Goal: Information Seeking & Learning: Check status

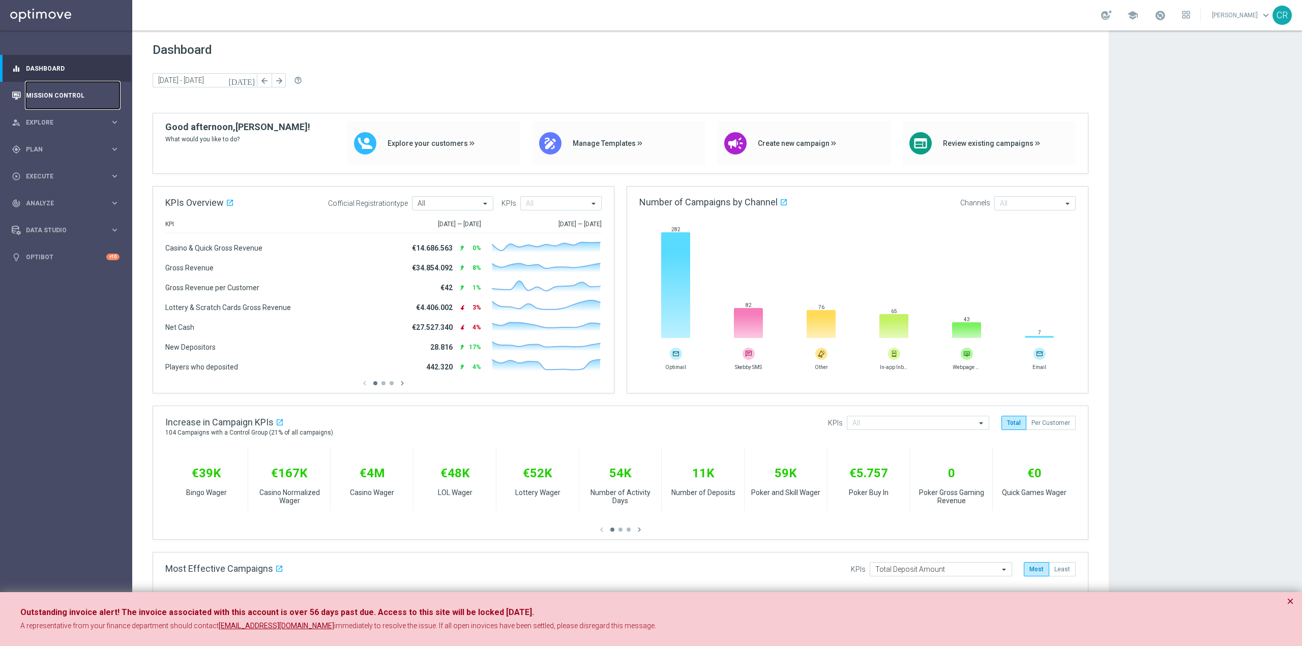
click at [57, 95] on link "Mission Control" at bounding box center [73, 95] width 94 height 27
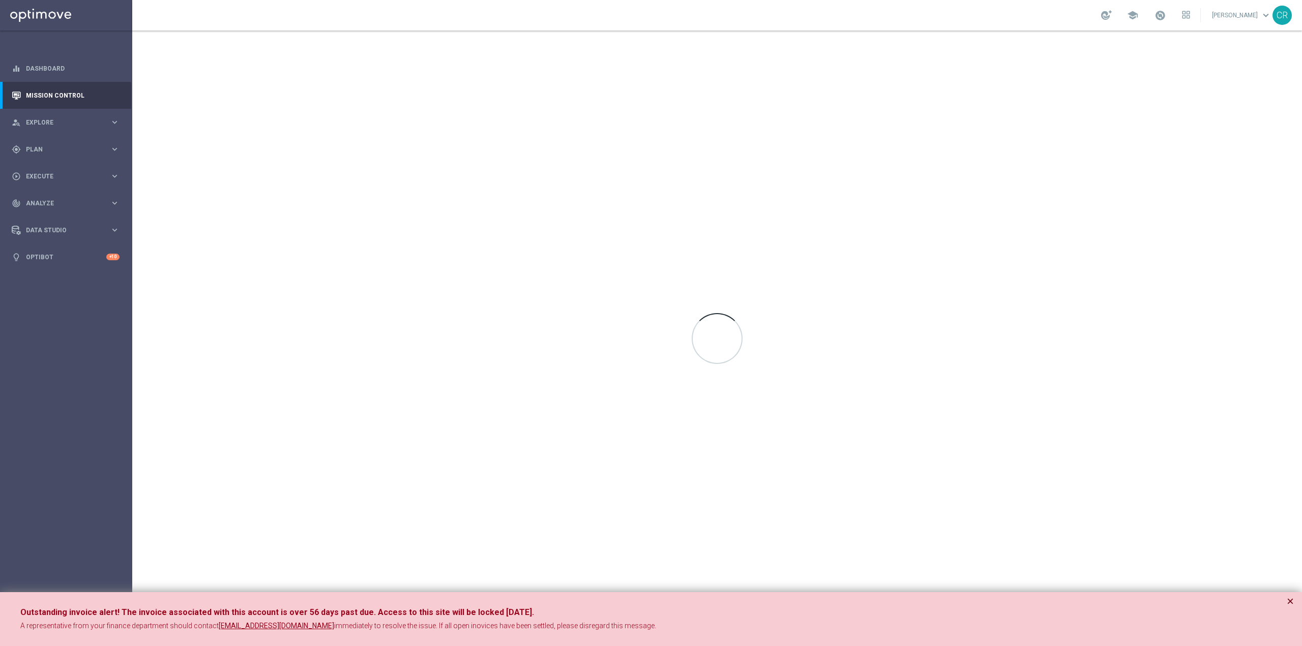
click at [1291, 602] on button "×" at bounding box center [1289, 601] width 7 height 12
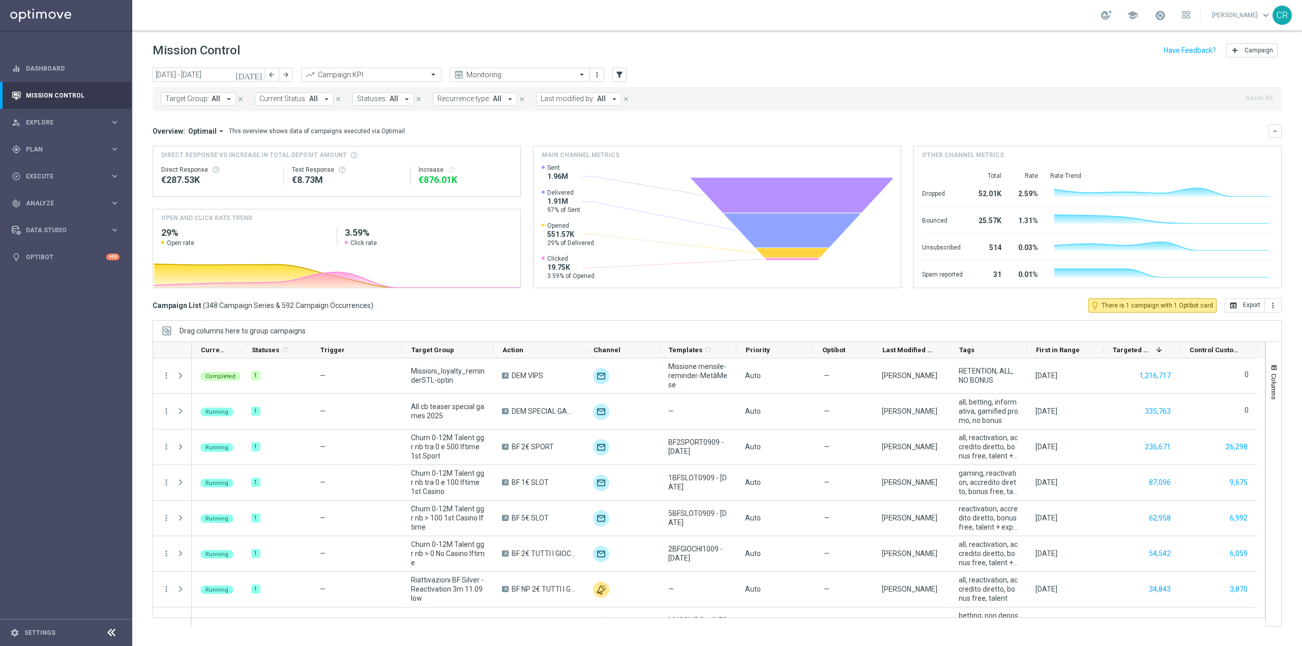
click at [258, 75] on icon "[DATE]" at bounding box center [248, 74] width 27 height 9
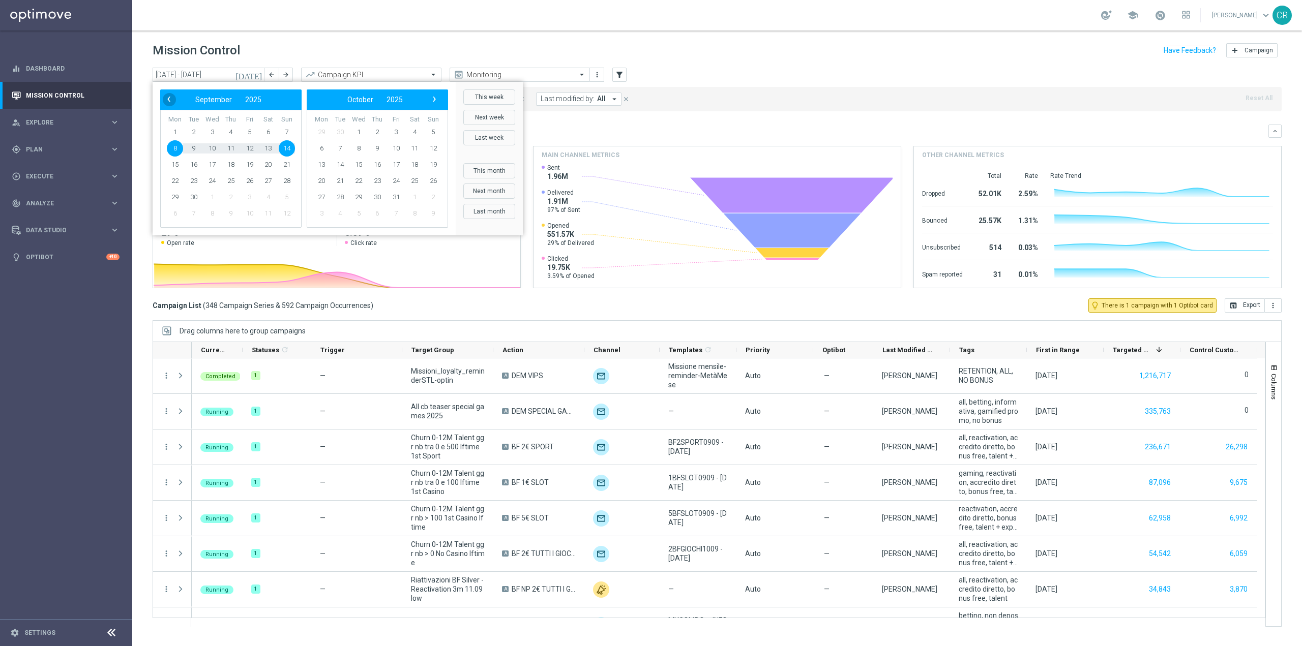
click at [169, 103] on span "‹" at bounding box center [168, 99] width 13 height 13
click at [208, 152] on span "6" at bounding box center [212, 148] width 16 height 16
click at [284, 149] on span "10" at bounding box center [287, 148] width 16 height 16
type input "[DATE] - [DATE]"
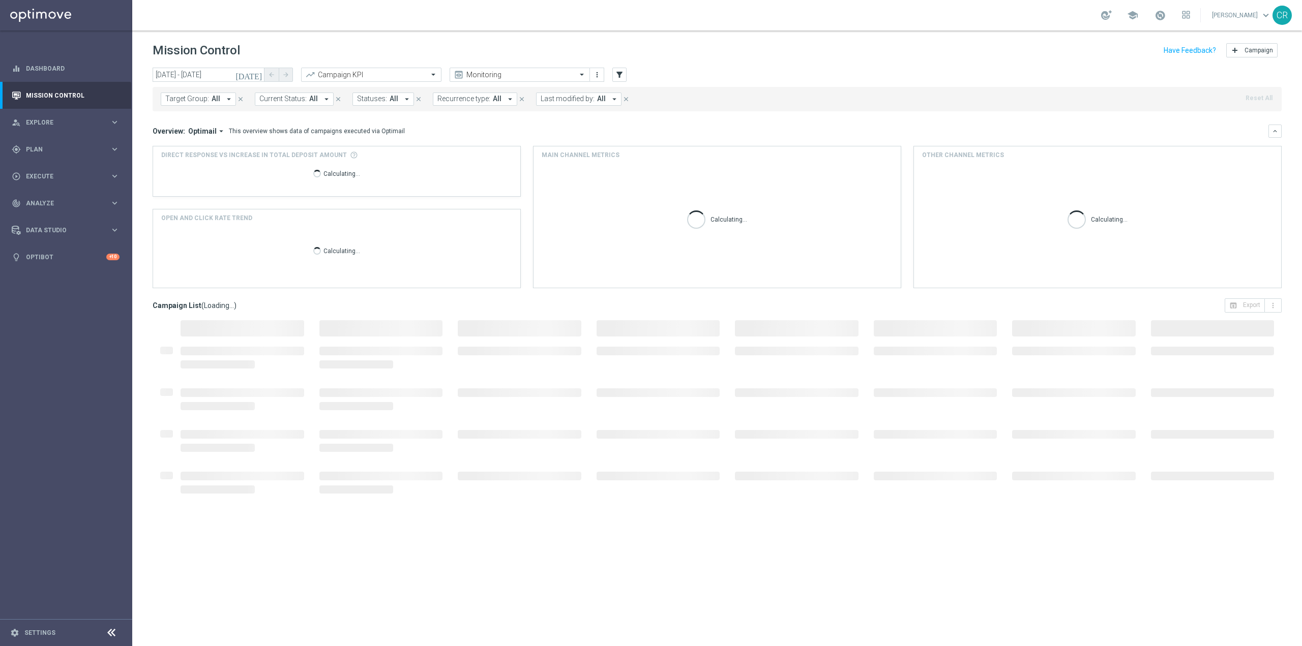
click at [193, 98] on span "Target Group:" at bounding box center [187, 99] width 44 height 9
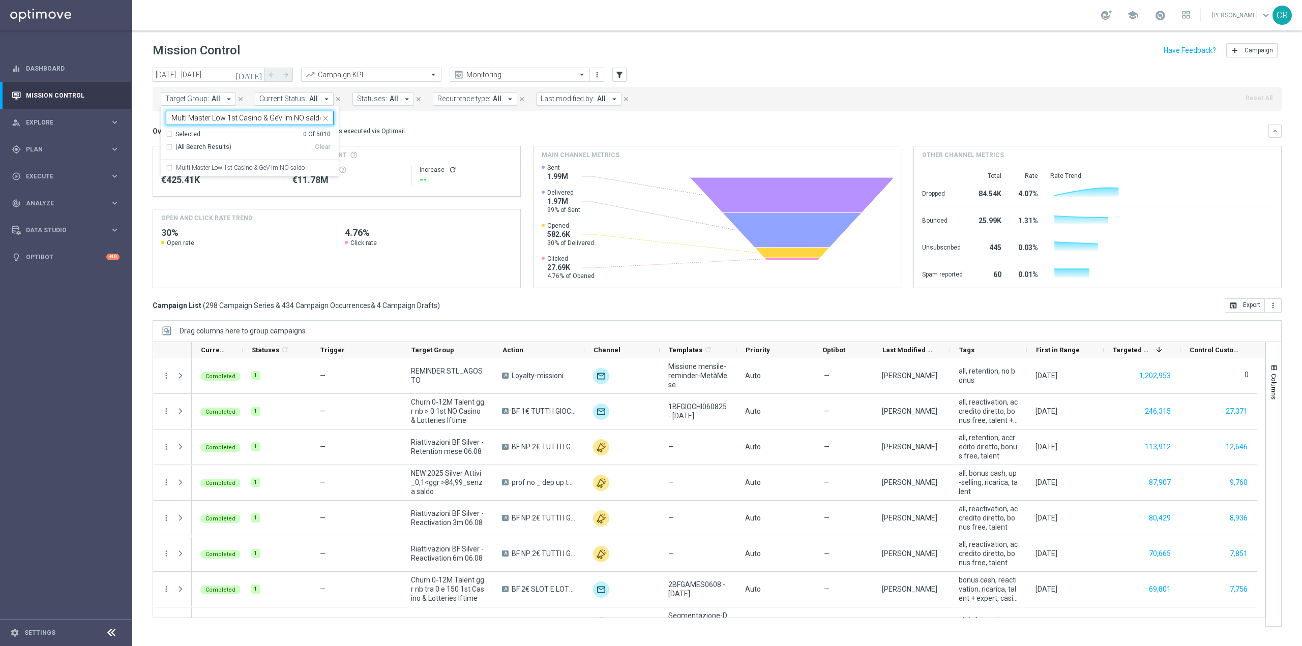
scroll to position [0, 1]
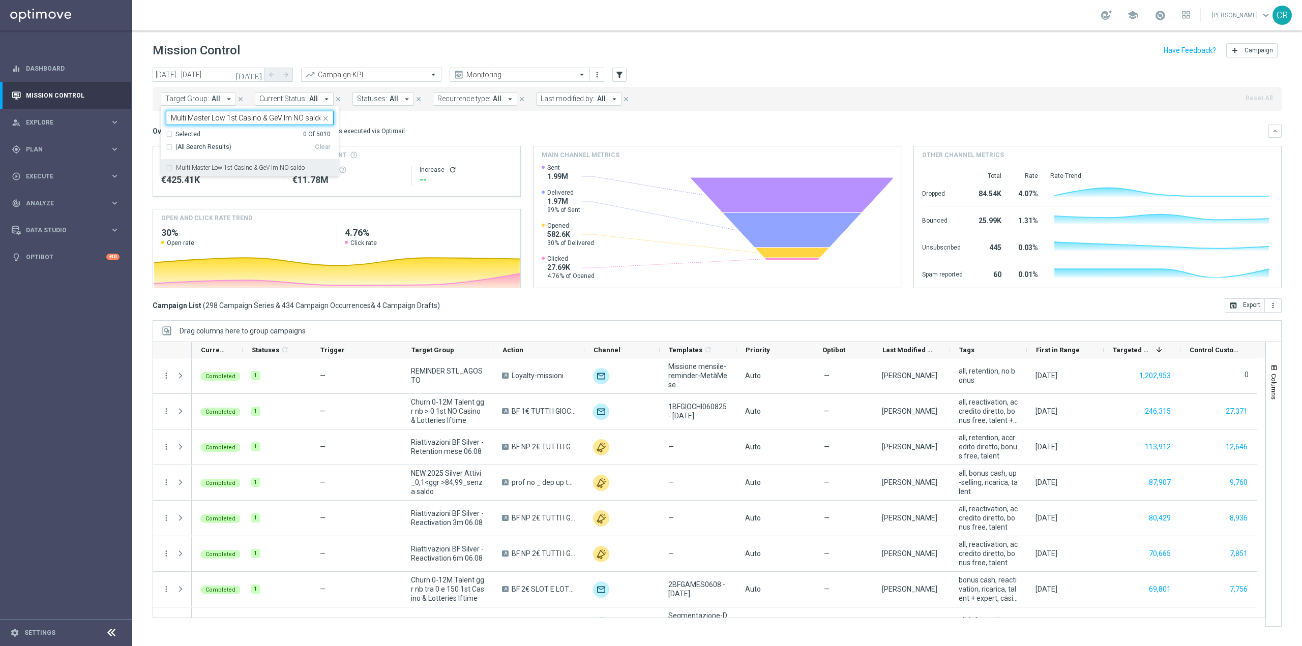
click at [214, 171] on label "Multi Master Low 1st Casino & GeV lm NO saldo" at bounding box center [240, 168] width 129 height 6
type input "Multi Master Low 1st Casino & GeV lm NO saldo"
click at [468, 126] on div "Overview: Optimail arrow_drop_down This overview shows data of campaigns execut…" at bounding box center [717, 131] width 1129 height 13
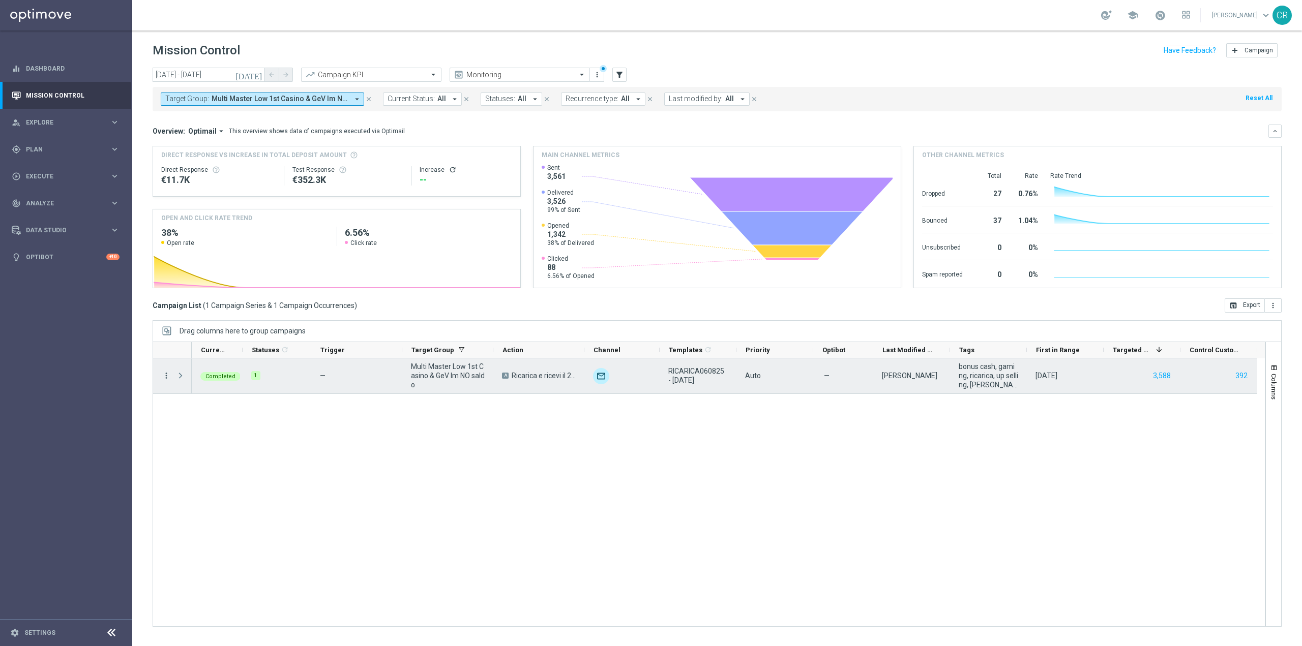
click at [165, 376] on icon "more_vert" at bounding box center [166, 375] width 9 height 9
click at [213, 440] on span "Go to Campaign Analysis" at bounding box center [222, 438] width 73 height 7
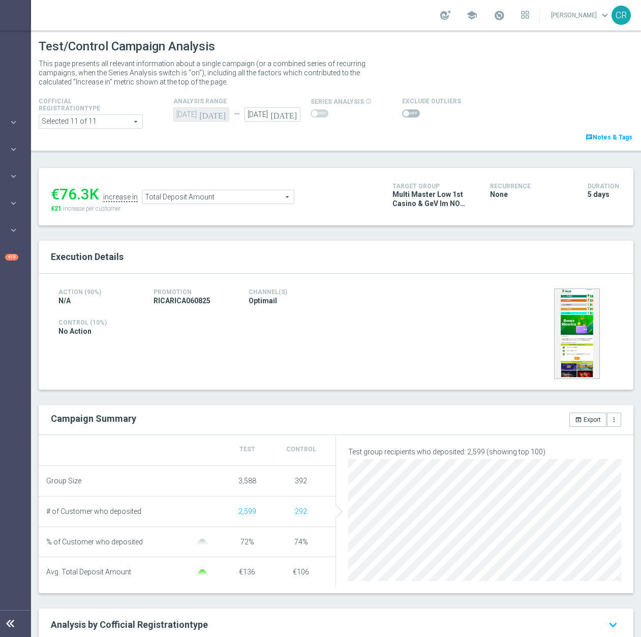
click at [271, 201] on span "Total Deposit Amount" at bounding box center [218, 196] width 152 height 13
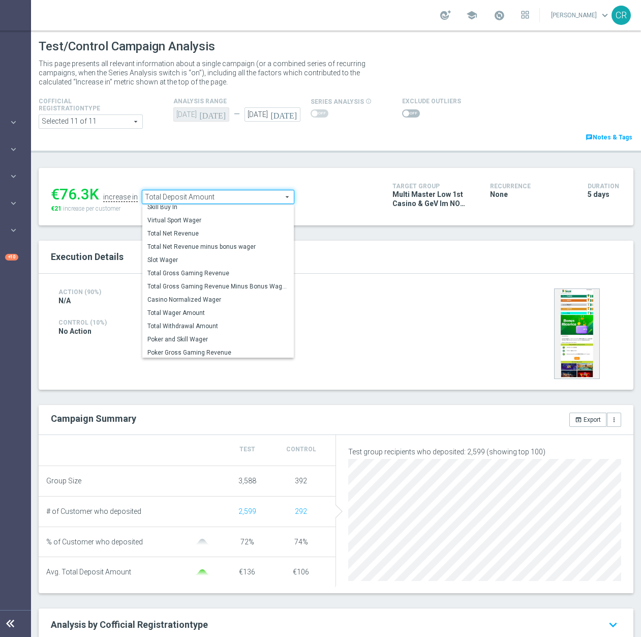
scroll to position [146, 0]
click at [227, 305] on label "Total Wager Amount" at bounding box center [218, 311] width 152 height 13
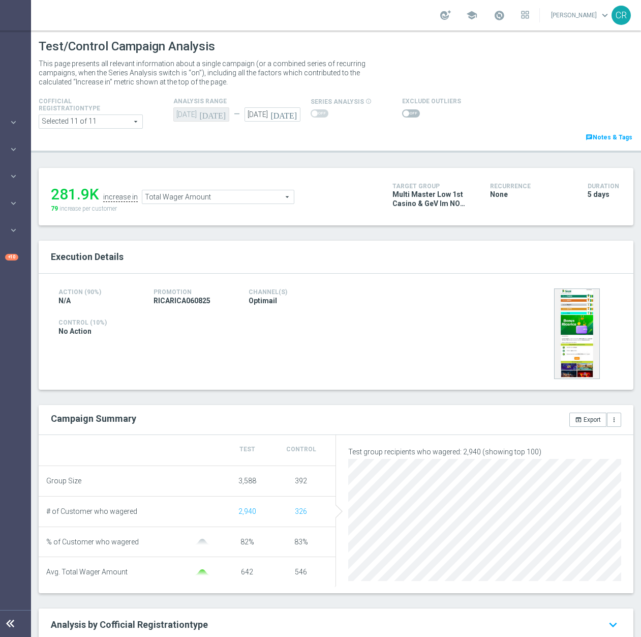
click at [234, 197] on span "Total Wager Amount" at bounding box center [218, 196] width 152 height 13
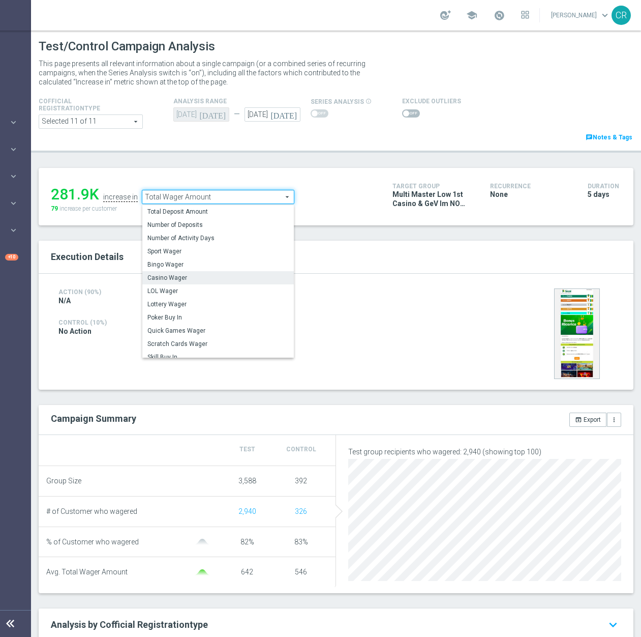
click at [219, 280] on span "Casino Wager" at bounding box center [217, 278] width 141 height 8
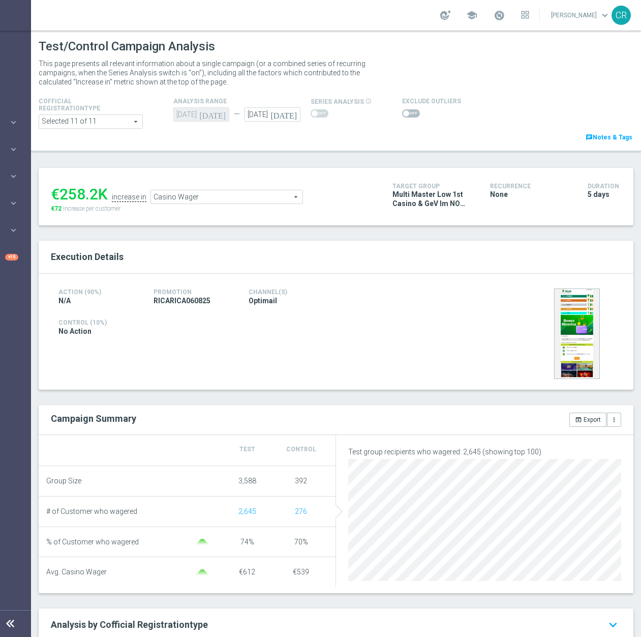
click at [267, 197] on span "Casino Wager" at bounding box center [227, 196] width 152 height 13
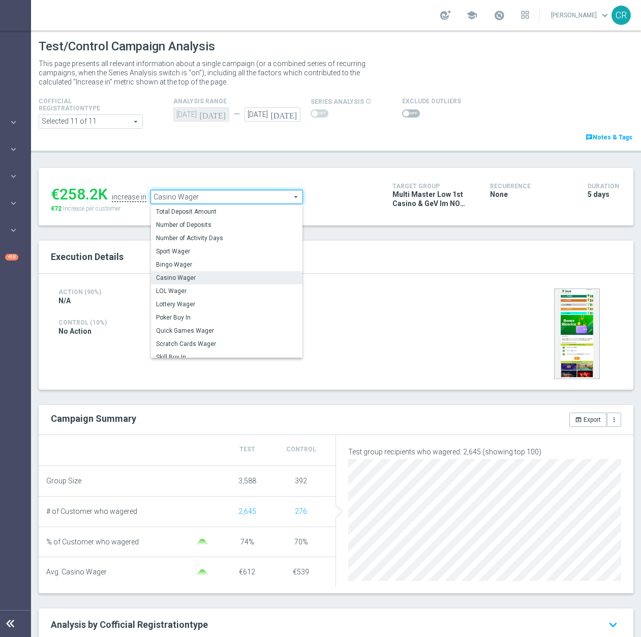
click at [267, 197] on span "Casino Wager" at bounding box center [227, 196] width 152 height 13
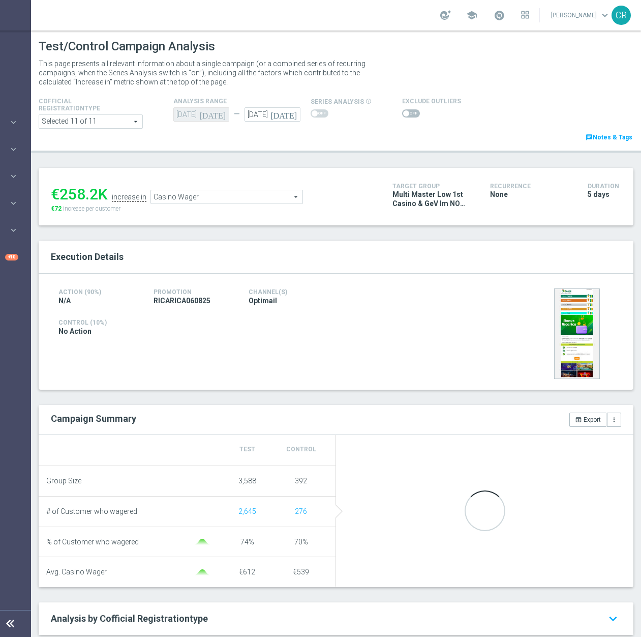
click at [267, 197] on span "Casino Wager" at bounding box center [227, 196] width 152 height 13
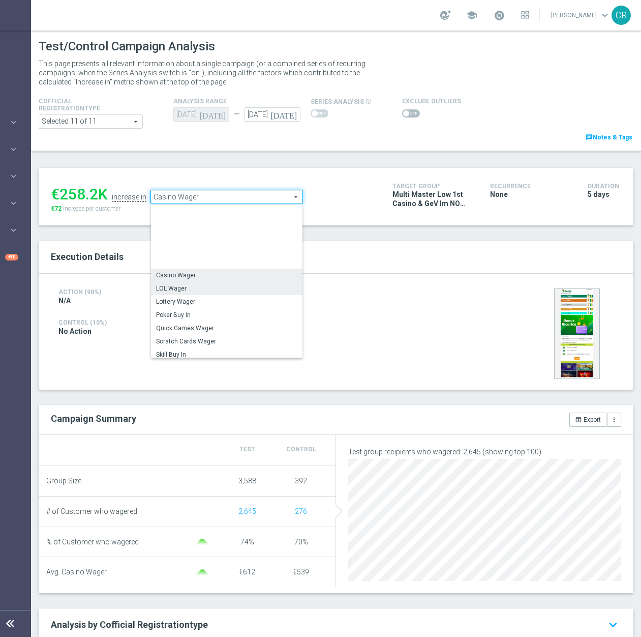
scroll to position [98, 0]
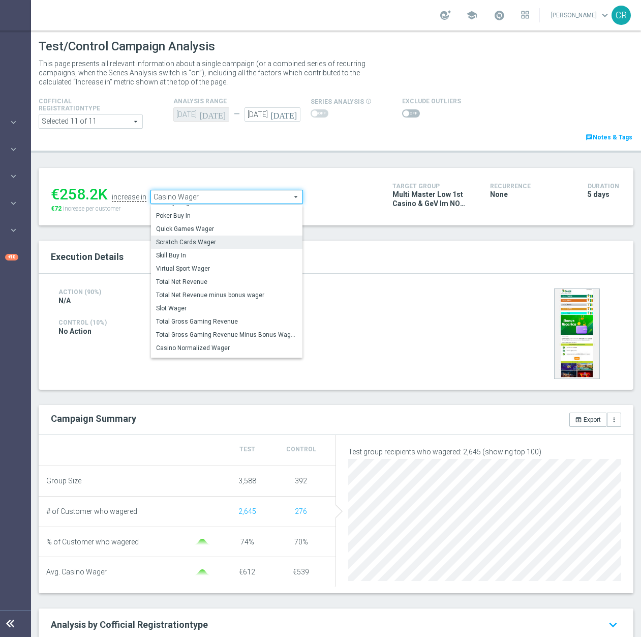
click at [239, 241] on span "Scratch Cards Wager" at bounding box center [226, 242] width 141 height 8
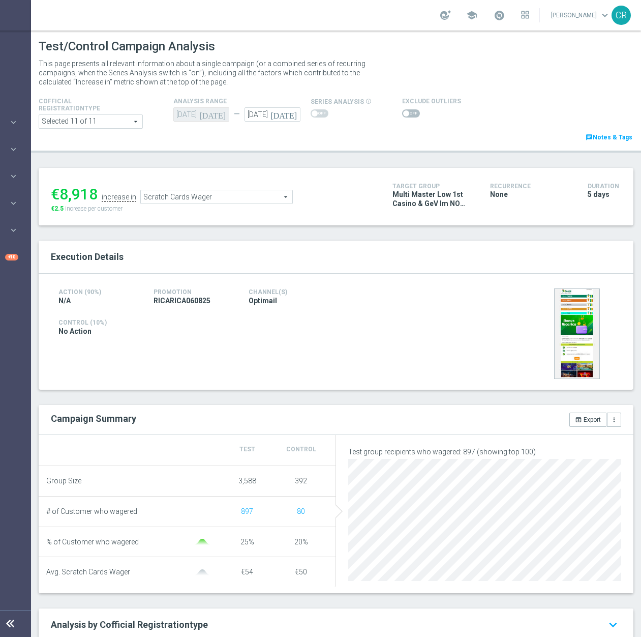
click at [224, 203] on span "Scratch Cards Wager" at bounding box center [217, 196] width 152 height 13
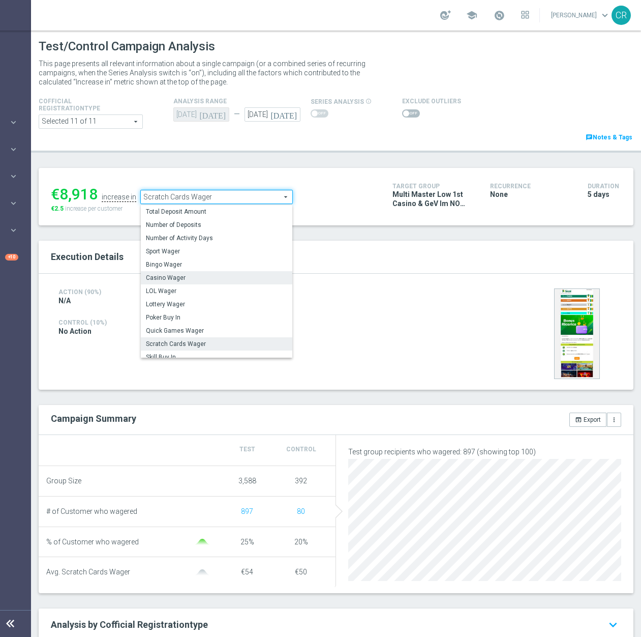
click at [205, 282] on span "Casino Wager" at bounding box center [216, 278] width 141 height 8
type input "Casino Wager"
